Goal: Information Seeking & Learning: Learn about a topic

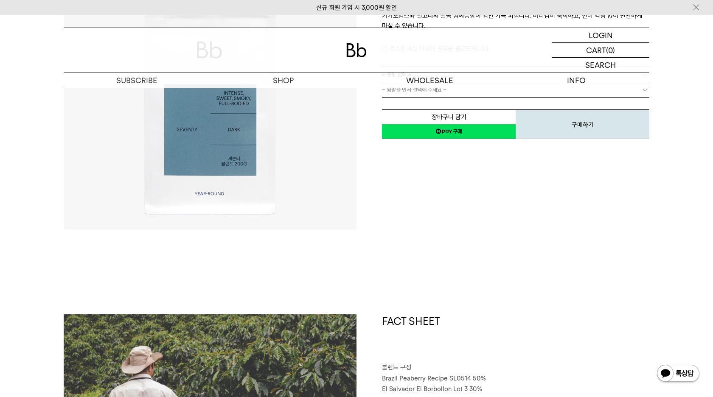
scroll to position [269, 0]
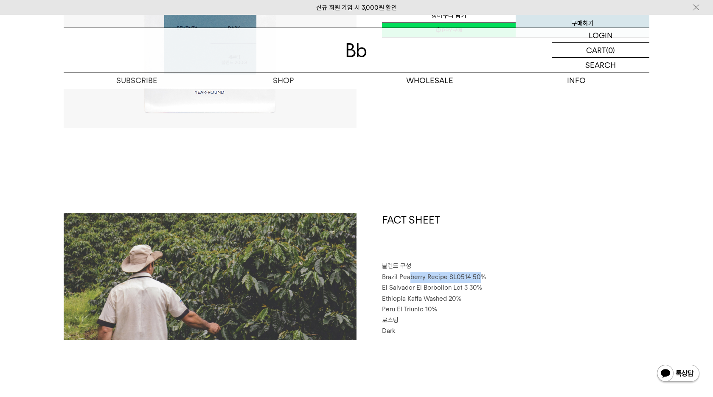
drag, startPoint x: 410, startPoint y: 275, endPoint x: 477, endPoint y: 278, distance: 67.1
click at [477, 278] on span "Brazil Peaberry Recipe SL0514 50%" at bounding box center [434, 277] width 104 height 8
drag, startPoint x: 383, startPoint y: 278, endPoint x: 440, endPoint y: 279, distance: 57.3
click at [440, 279] on span "Brazil Peaberry Recipe SL0514 50%" at bounding box center [434, 277] width 104 height 8
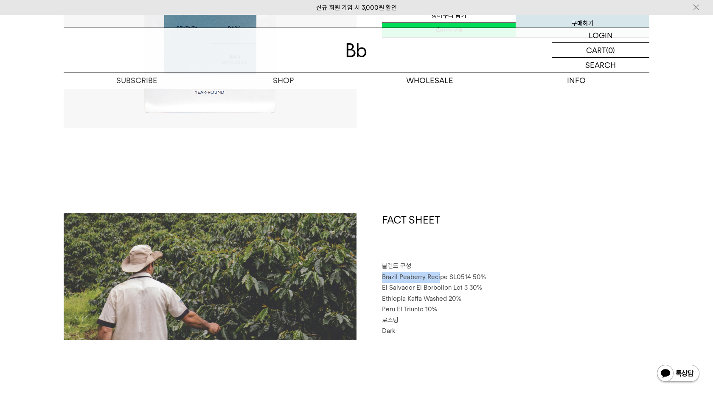
click at [440, 279] on span "Brazil Peaberry Recipe SL0514 50%" at bounding box center [434, 277] width 104 height 8
drag, startPoint x: 388, startPoint y: 287, endPoint x: 465, endPoint y: 295, distance: 76.8
click at [465, 295] on div "FACT SHEET 블렌드 구성 Brazil Peaberry Recipe SL0514 50% El Salvador El Borbollon Lo…" at bounding box center [502, 276] width 293 height 127
click at [465, 295] on p "Ethiopia Kaffa Washed 20%" at bounding box center [515, 299] width 267 height 11
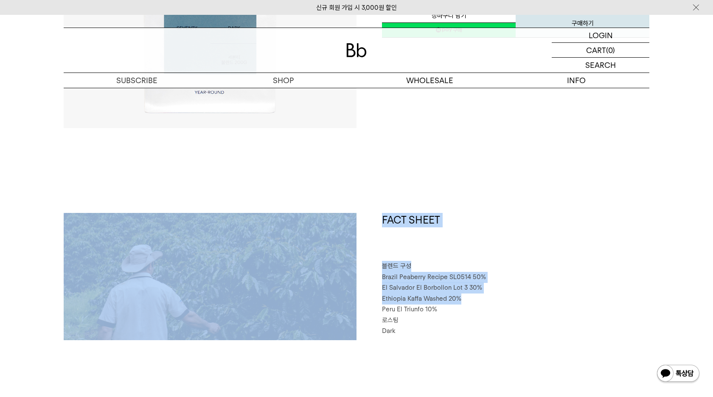
drag, startPoint x: 463, startPoint y: 297, endPoint x: 404, endPoint y: 278, distance: 61.3
click at [351, 266] on div "FACT SHEET 블렌드 구성 Brazil Peaberry Recipe SL0514 50% El Salvador El Borbollon Lo…" at bounding box center [357, 319] width 586 height 212
click at [408, 278] on span "Brazil Peaberry Recipe SL0514 50%" at bounding box center [434, 277] width 104 height 8
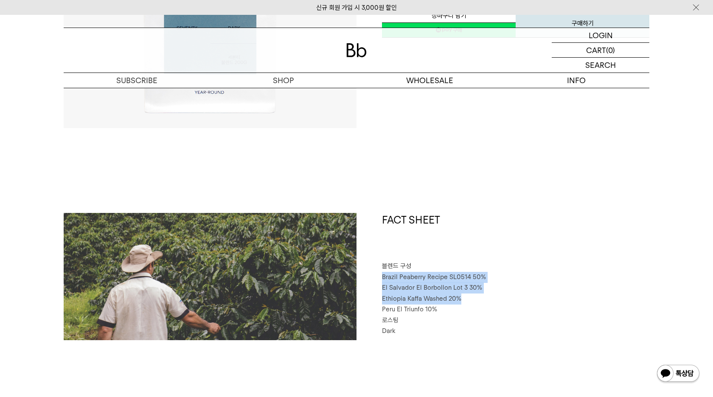
drag, startPoint x: 418, startPoint y: 281, endPoint x: 466, endPoint y: 299, distance: 51.0
click at [466, 299] on div "FACT SHEET 블렌드 구성 Brazil Peaberry Recipe SL0514 50% El Salvador El Borbollon Lo…" at bounding box center [502, 276] width 293 height 127
click at [466, 299] on p "Ethiopia Kaffa Washed 20%" at bounding box center [515, 299] width 267 height 11
drag, startPoint x: 466, startPoint y: 299, endPoint x: 398, endPoint y: 280, distance: 70.5
click at [398, 280] on div "FACT SHEET 블렌드 구성 Brazil Peaberry Recipe SL0514 50% El Salvador El Borbollon Lo…" at bounding box center [502, 276] width 293 height 127
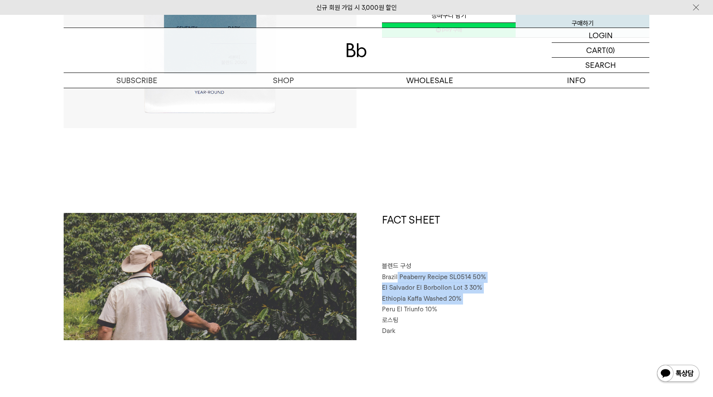
click at [398, 280] on span "Brazil Peaberry Recipe SL0514 50%" at bounding box center [434, 277] width 104 height 8
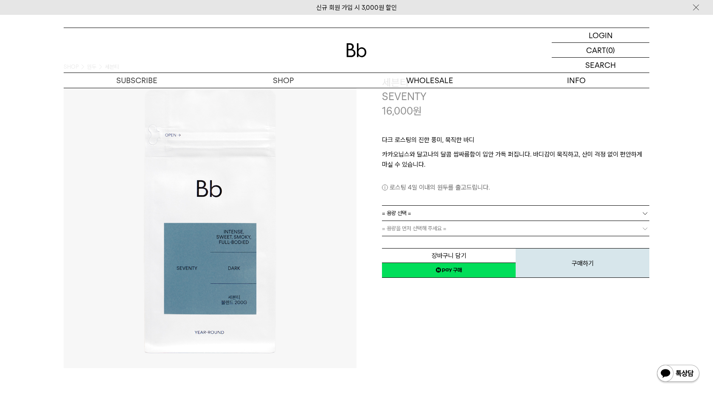
scroll to position [29, 0]
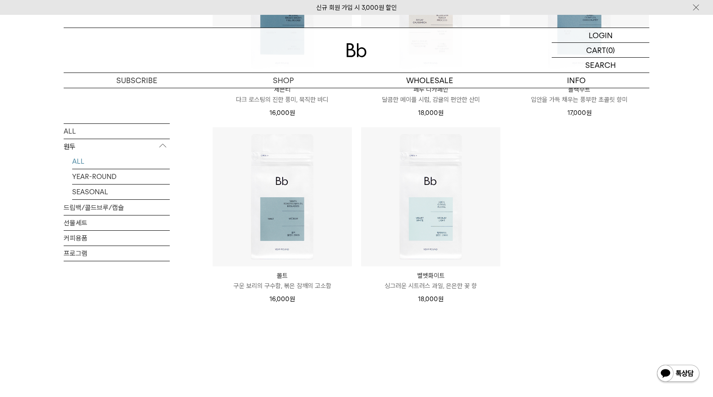
scroll to position [806, 0]
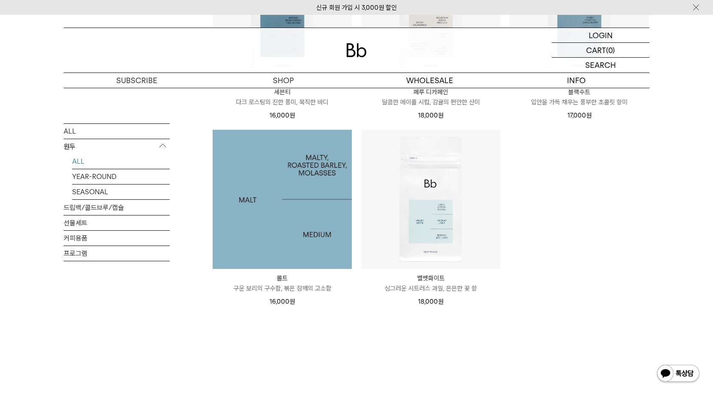
click at [319, 195] on img at bounding box center [282, 199] width 139 height 139
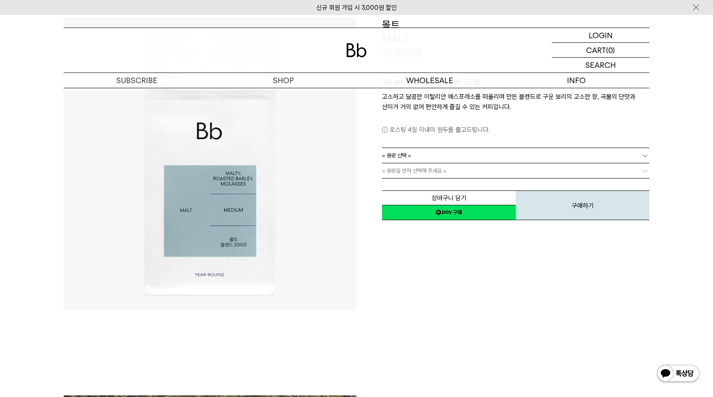
scroll to position [319, 0]
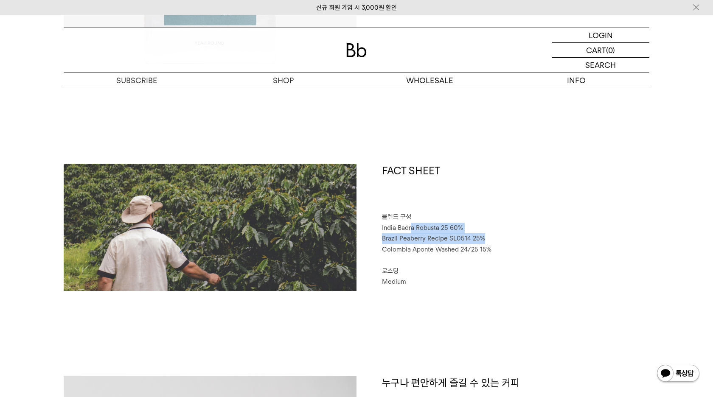
drag, startPoint x: 410, startPoint y: 227, endPoint x: 479, endPoint y: 241, distance: 70.2
click at [479, 241] on div "FACT SHEET 블렌드 구성 India Badra Robusta 25 60% Brazil Peaberry Recipe SL0514 25% …" at bounding box center [502, 227] width 293 height 127
click at [479, 241] on p "Brazil Peaberry Recipe SL0514 25%" at bounding box center [515, 238] width 267 height 11
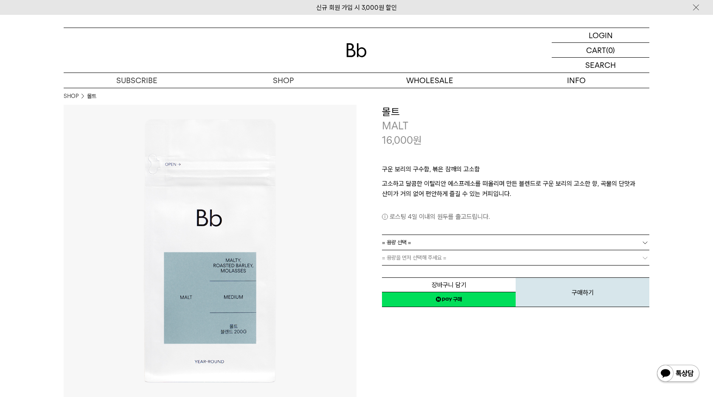
scroll to position [0, 0]
